Goal: Task Accomplishment & Management: Manage account settings

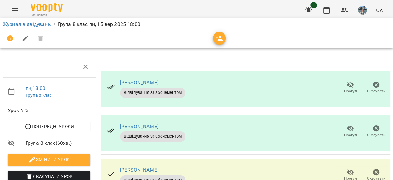
click at [25, 38] on icon "button" at bounding box center [26, 38] width 6 height 6
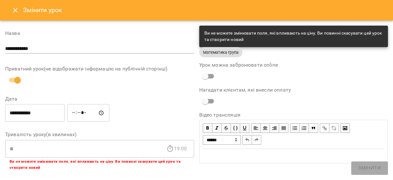
click at [131, 32] on label "Назва" at bounding box center [99, 33] width 189 height 5
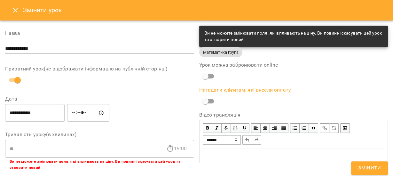
click at [220, 114] on label "Відео трансляція" at bounding box center [293, 114] width 189 height 5
click at [206, 114] on label "Відео трансляція" at bounding box center [293, 114] width 189 height 5
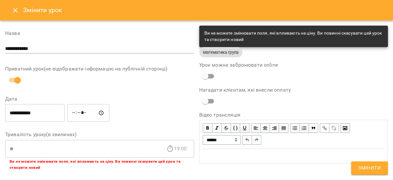
click at [14, 10] on icon "Close" at bounding box center [16, 10] width 8 height 8
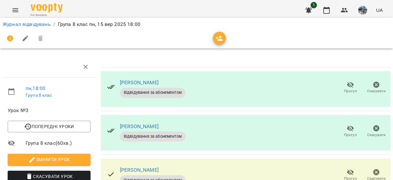
click at [219, 39] on icon "button" at bounding box center [220, 39] width 8 height 8
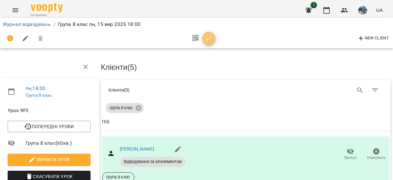
click at [206, 39] on icon "button" at bounding box center [209, 39] width 8 height 8
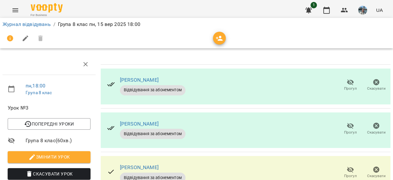
scroll to position [114, 0]
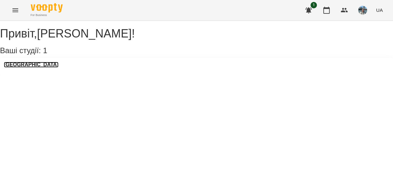
click at [34, 67] on h3 "FIBO School" at bounding box center [31, 65] width 55 height 6
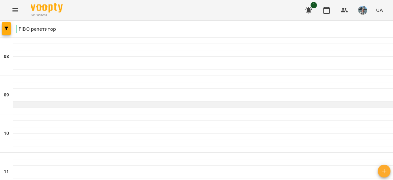
scroll to position [438, 0]
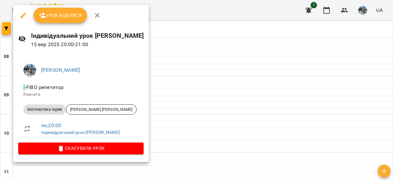
click at [64, 15] on span "Урок відбувся" at bounding box center [60, 16] width 43 height 8
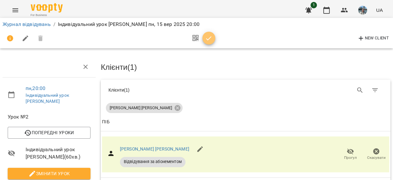
click at [206, 37] on icon "button" at bounding box center [209, 39] width 8 height 8
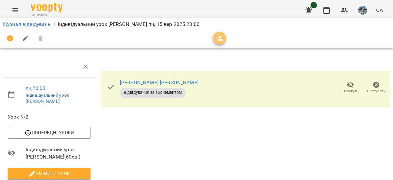
click at [220, 38] on icon "button" at bounding box center [220, 39] width 8 height 8
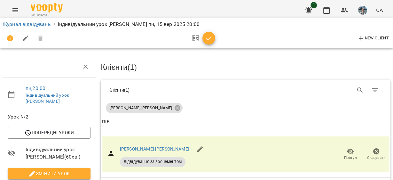
click at [206, 39] on icon "button" at bounding box center [209, 39] width 8 height 8
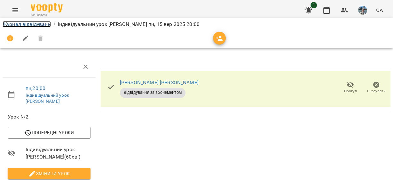
click at [24, 25] on link "Журнал відвідувань" at bounding box center [27, 24] width 48 height 6
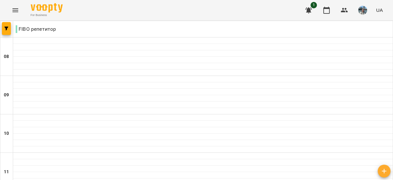
scroll to position [384, 0]
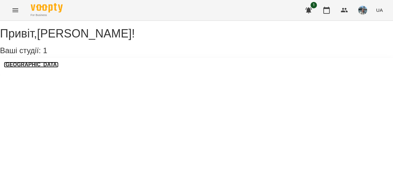
click at [33, 67] on h3 "FIBO School" at bounding box center [31, 65] width 55 height 6
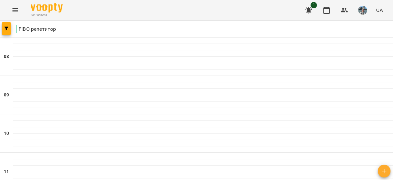
scroll to position [320, 0]
